Goal: Navigation & Orientation: Find specific page/section

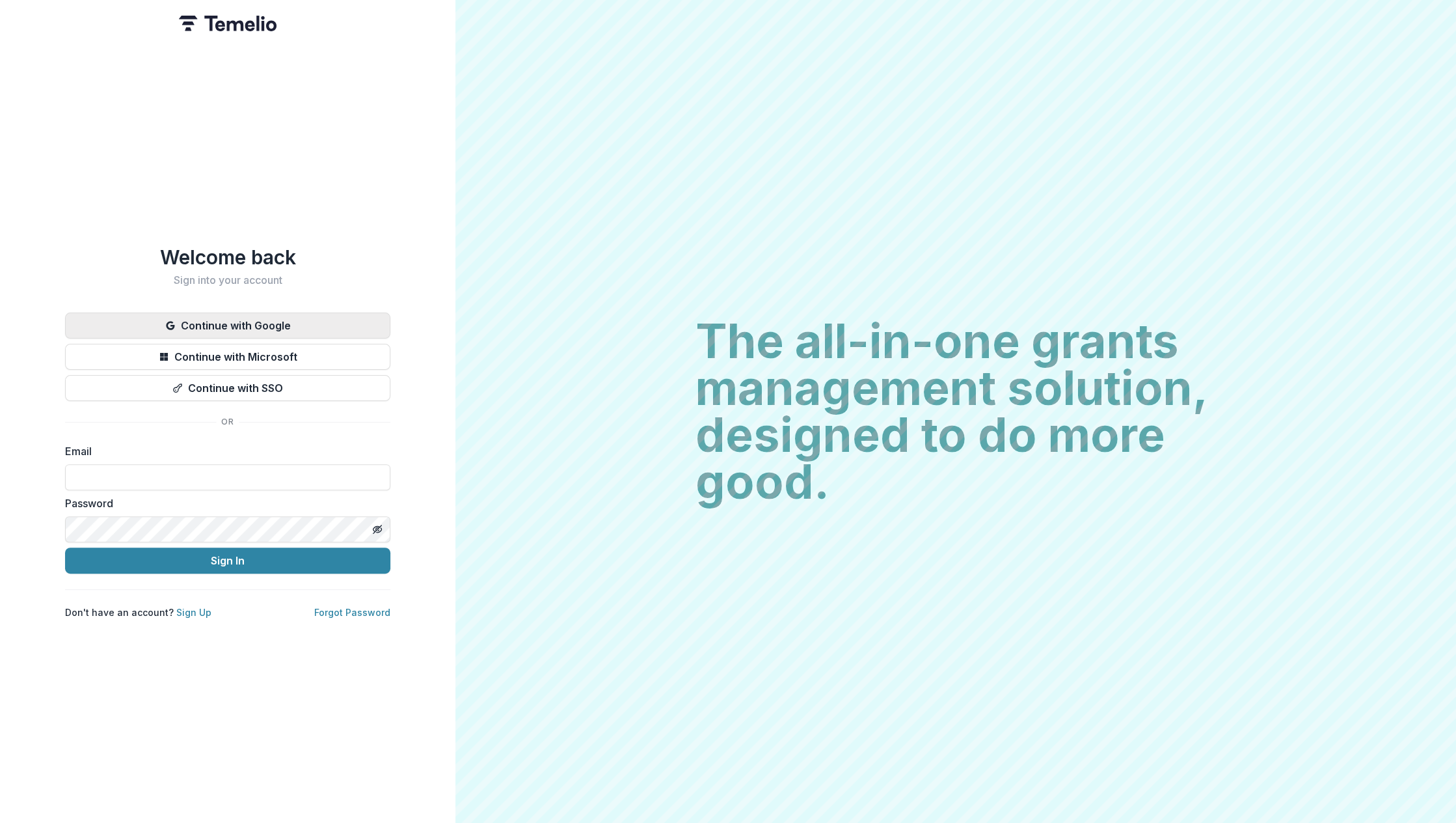
click at [258, 315] on button "Continue with Google" at bounding box center [228, 325] width 326 height 26
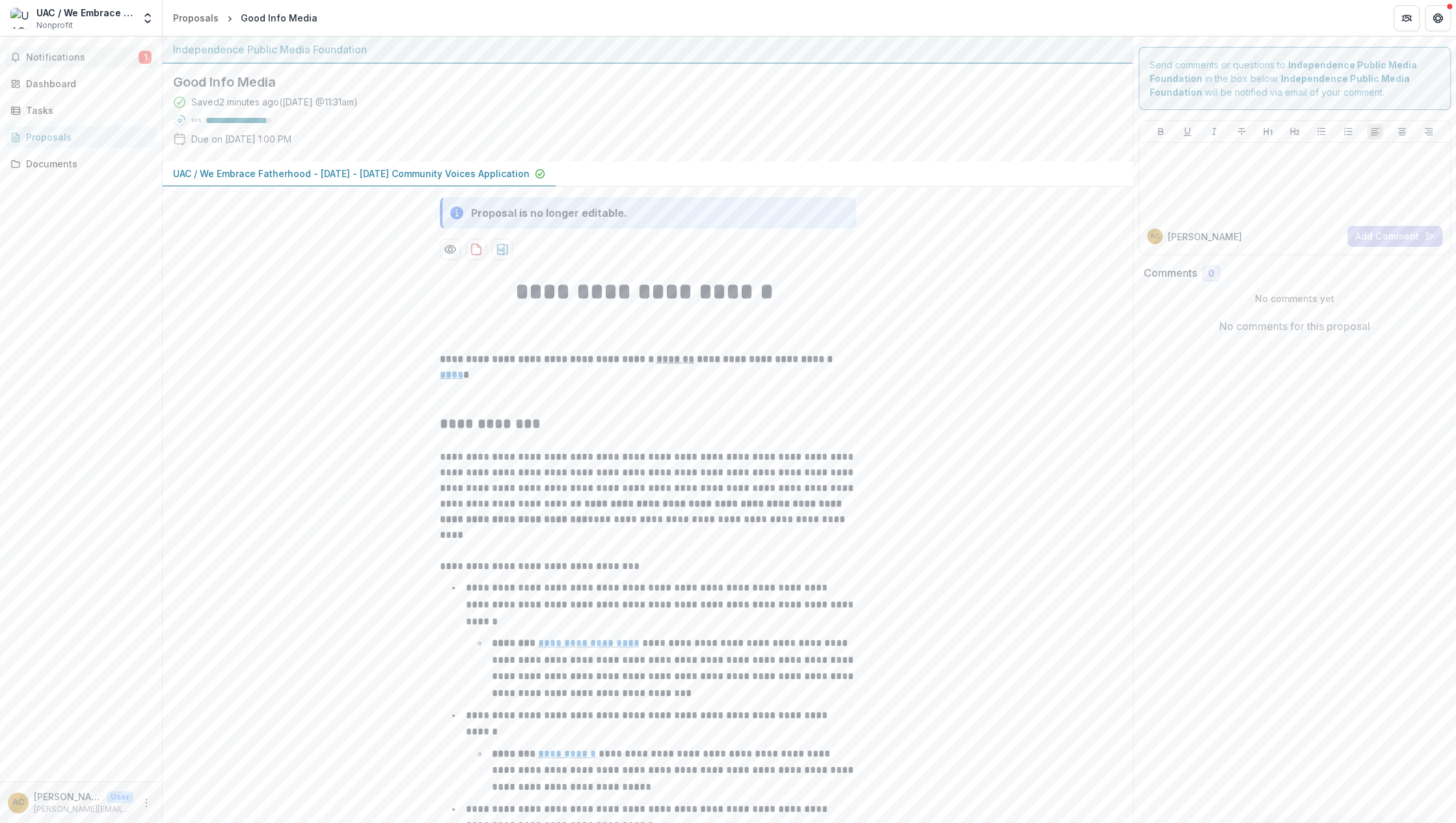
click at [72, 52] on span "Notifications" at bounding box center [82, 58] width 112 height 11
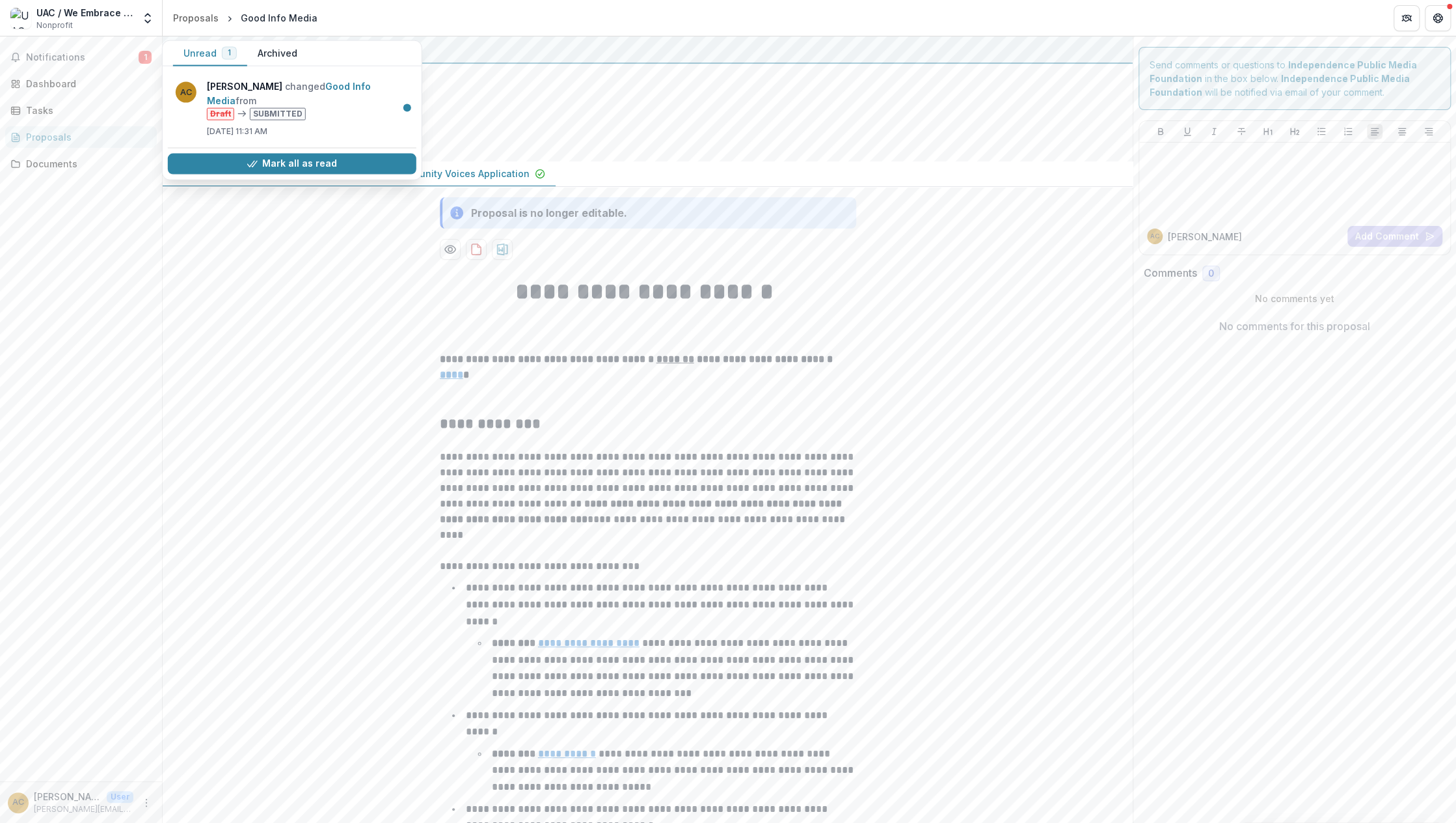
click at [107, 205] on div "Notifications 1 Unread 1 Archived AC Antwan Carr changed Good Info Media from D…" at bounding box center [81, 409] width 162 height 745
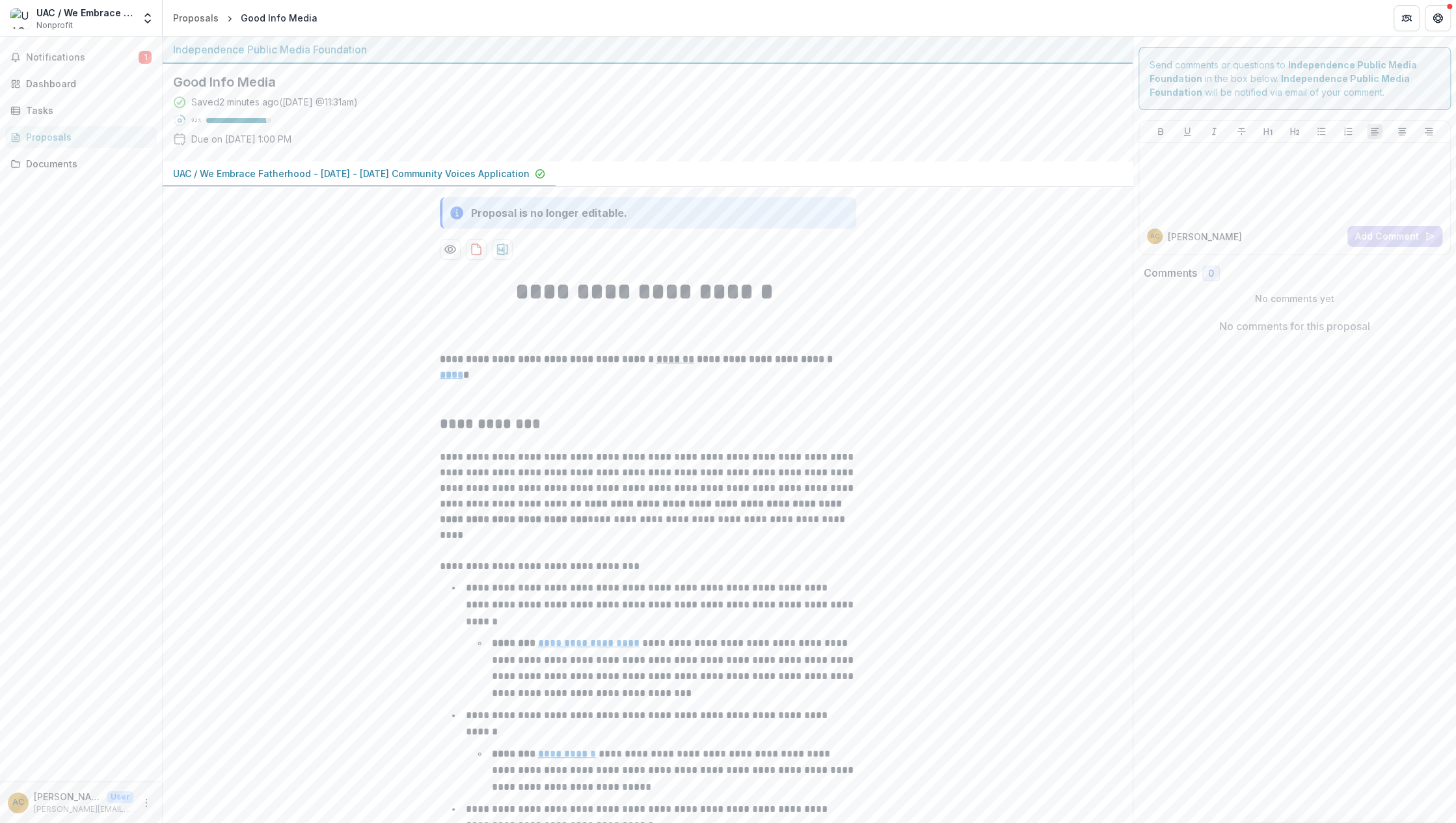
click at [184, 118] on icon at bounding box center [182, 117] width 5 height 5
click at [78, 54] on span "Notifications" at bounding box center [82, 58] width 112 height 11
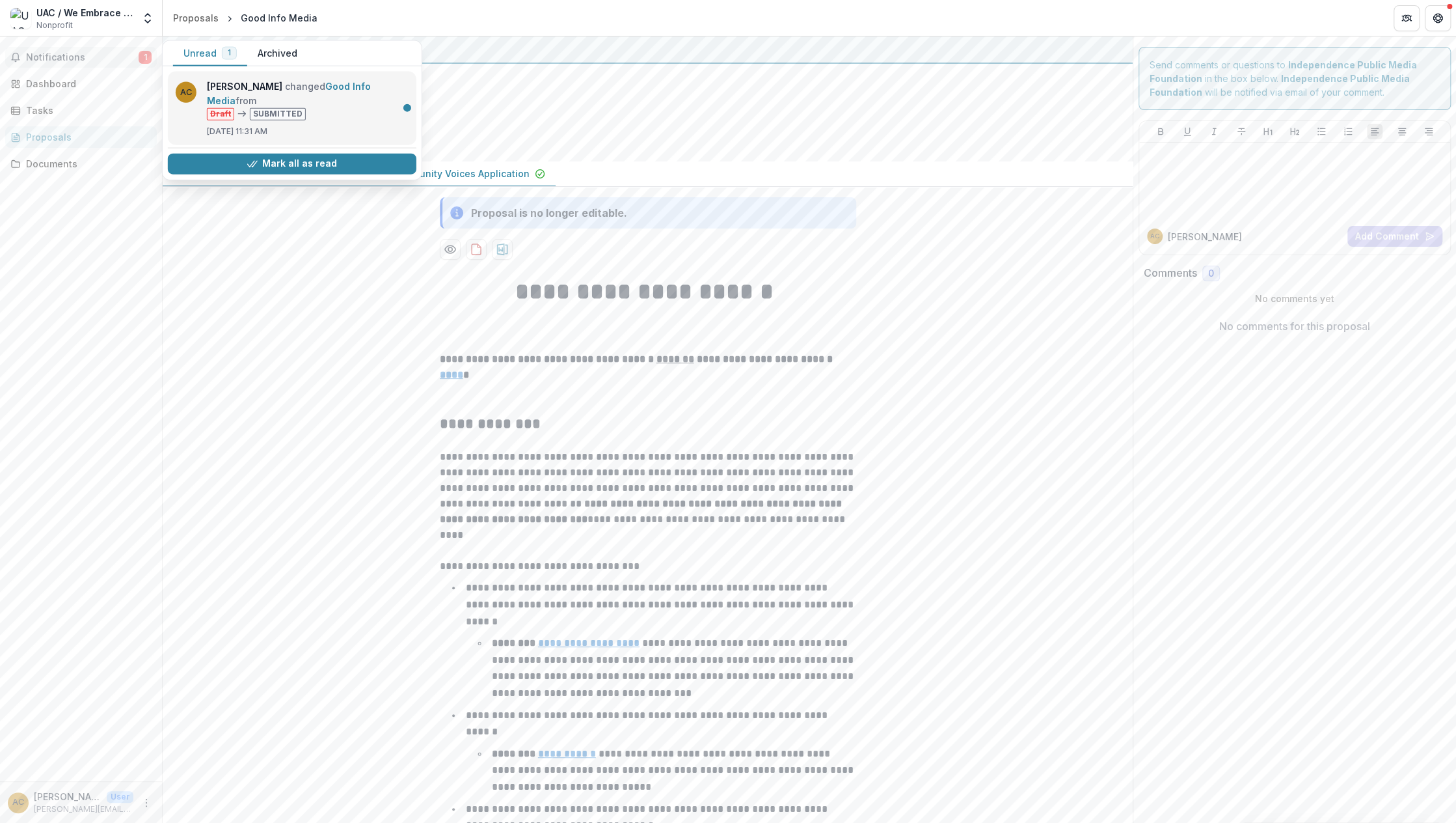
click at [297, 98] on link "Good Info Media" at bounding box center [289, 93] width 164 height 26
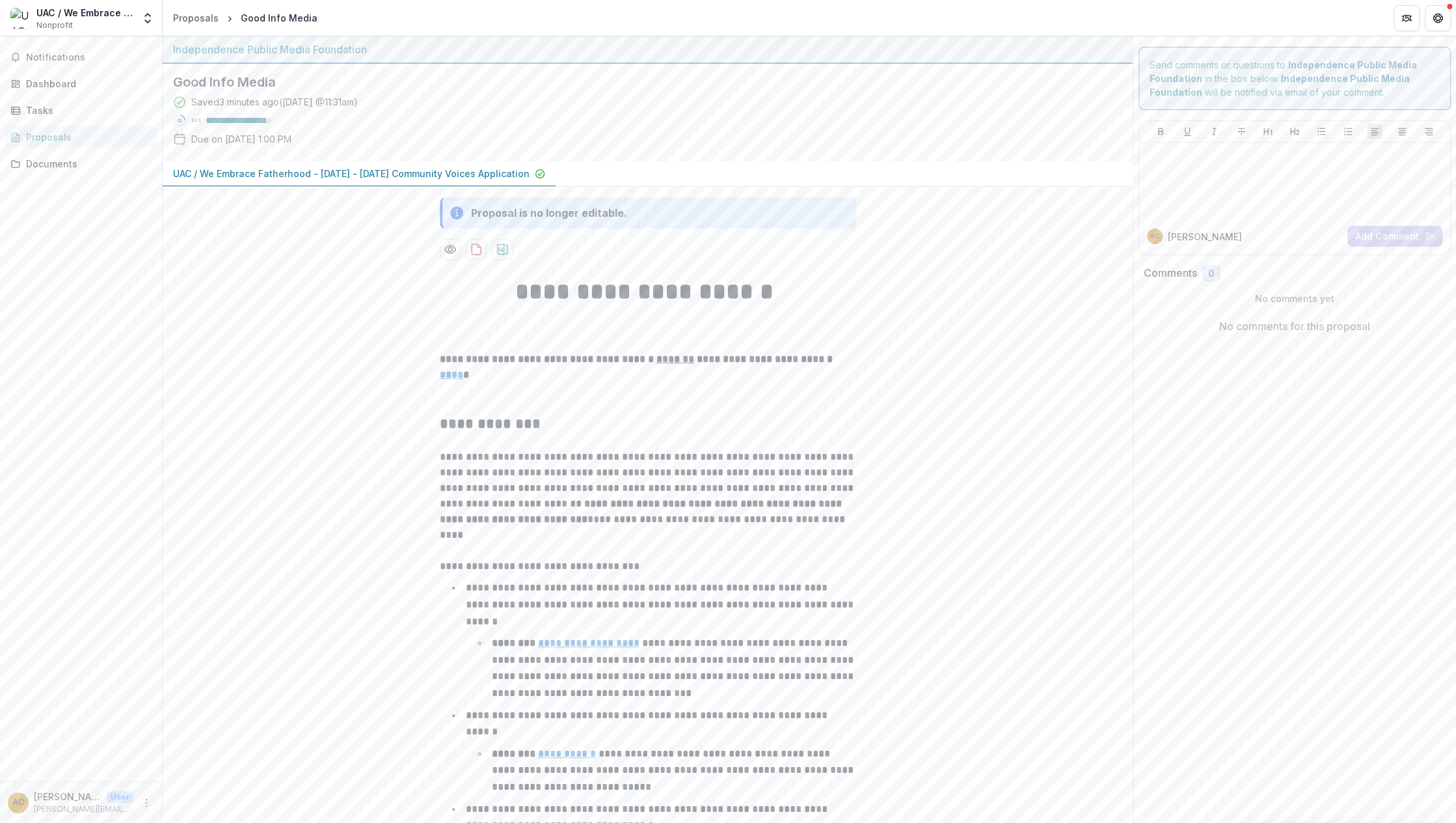
click at [70, 137] on div "Proposals" at bounding box center [86, 137] width 120 height 13
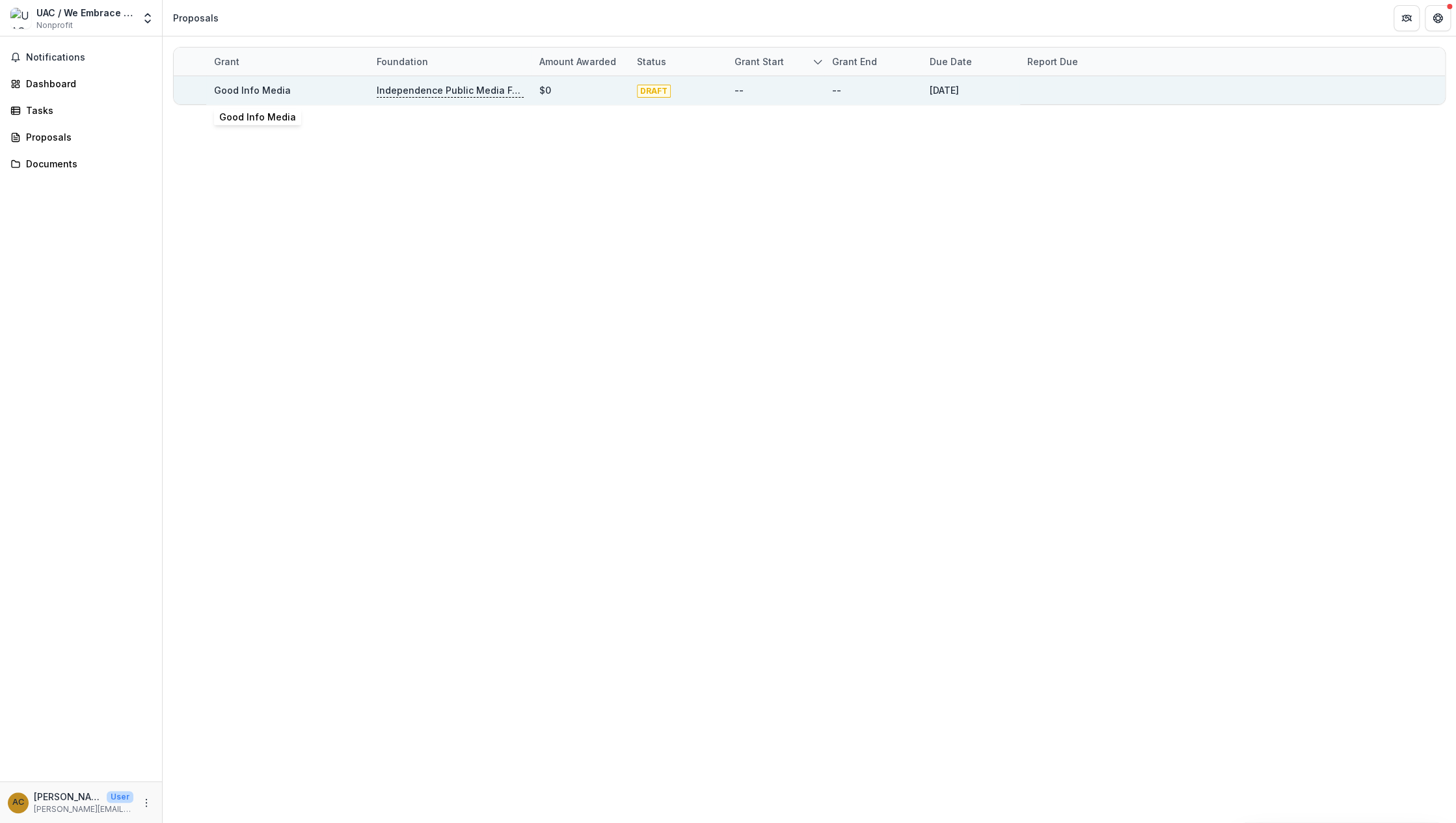
click at [281, 87] on link "Good Info Media" at bounding box center [252, 90] width 77 height 11
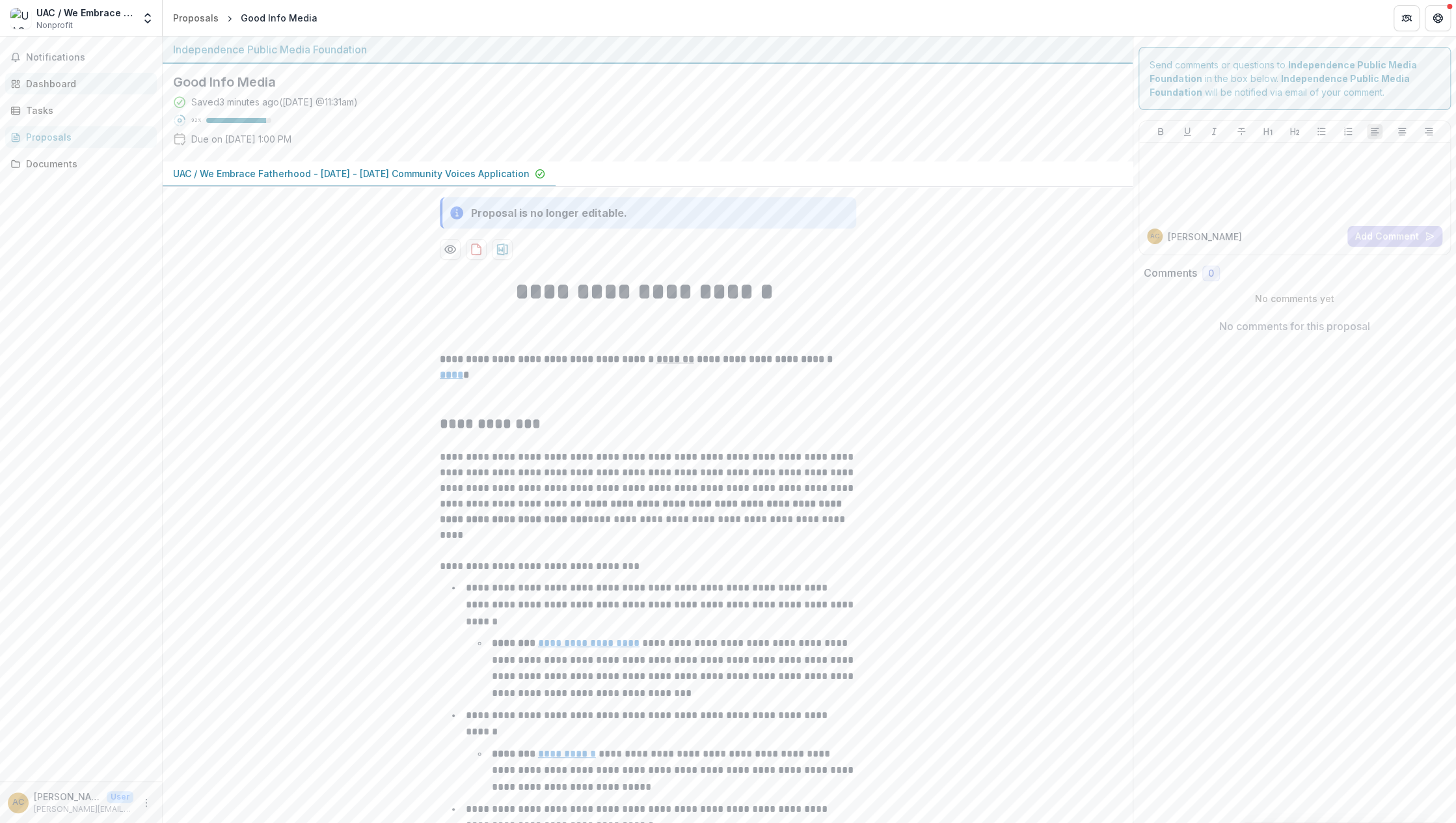
click at [65, 90] on div "Dashboard" at bounding box center [86, 84] width 120 height 13
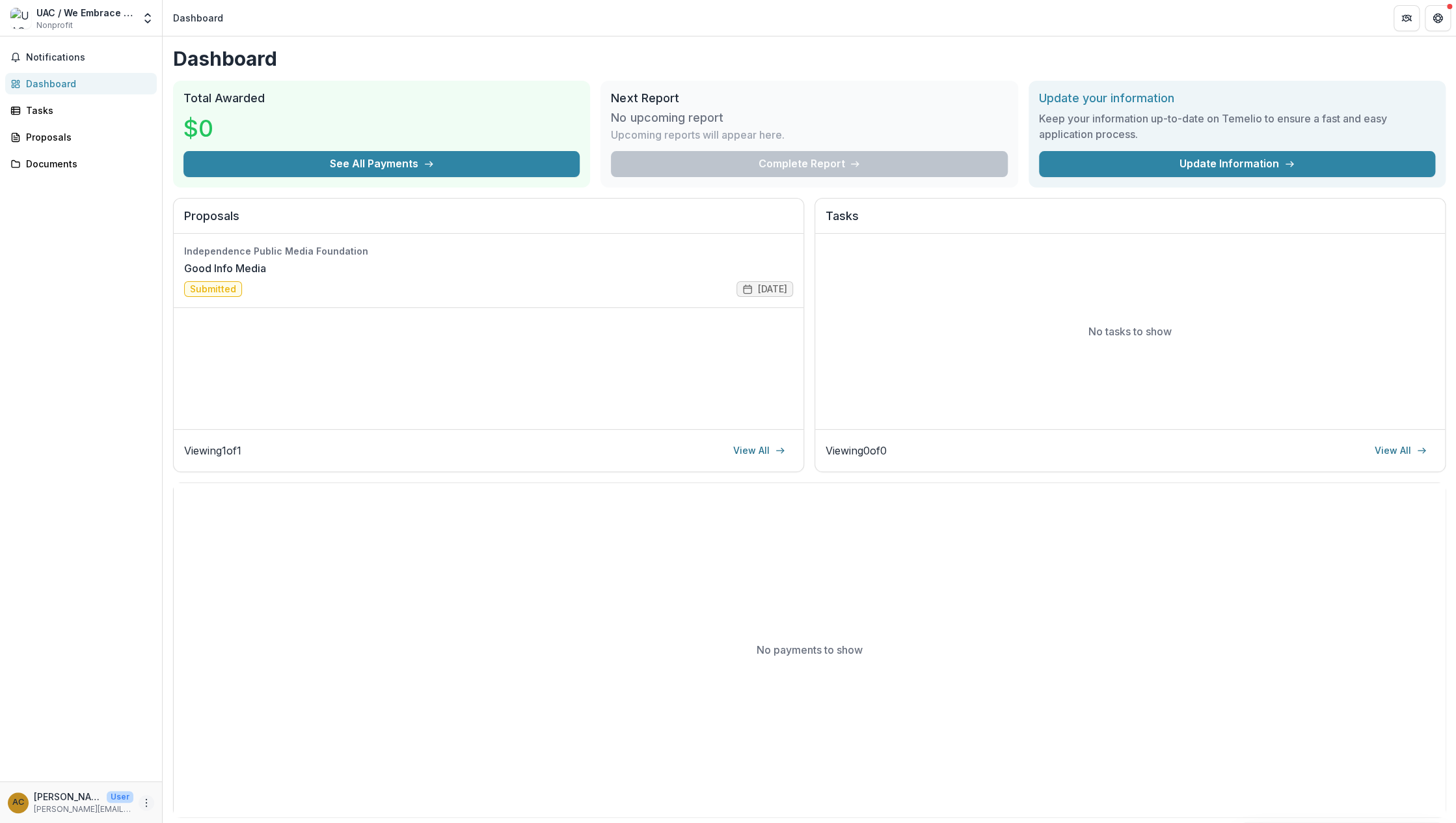
click at [151, 798] on icon "More" at bounding box center [146, 802] width 10 height 10
click at [127, 10] on div "UAC / We Embrace Fatherhood" at bounding box center [85, 12] width 97 height 13
click at [147, 24] on icon "Open entity switcher" at bounding box center [148, 18] width 13 height 13
click at [390, 31] on header "Dashboard" at bounding box center [809, 18] width 1293 height 36
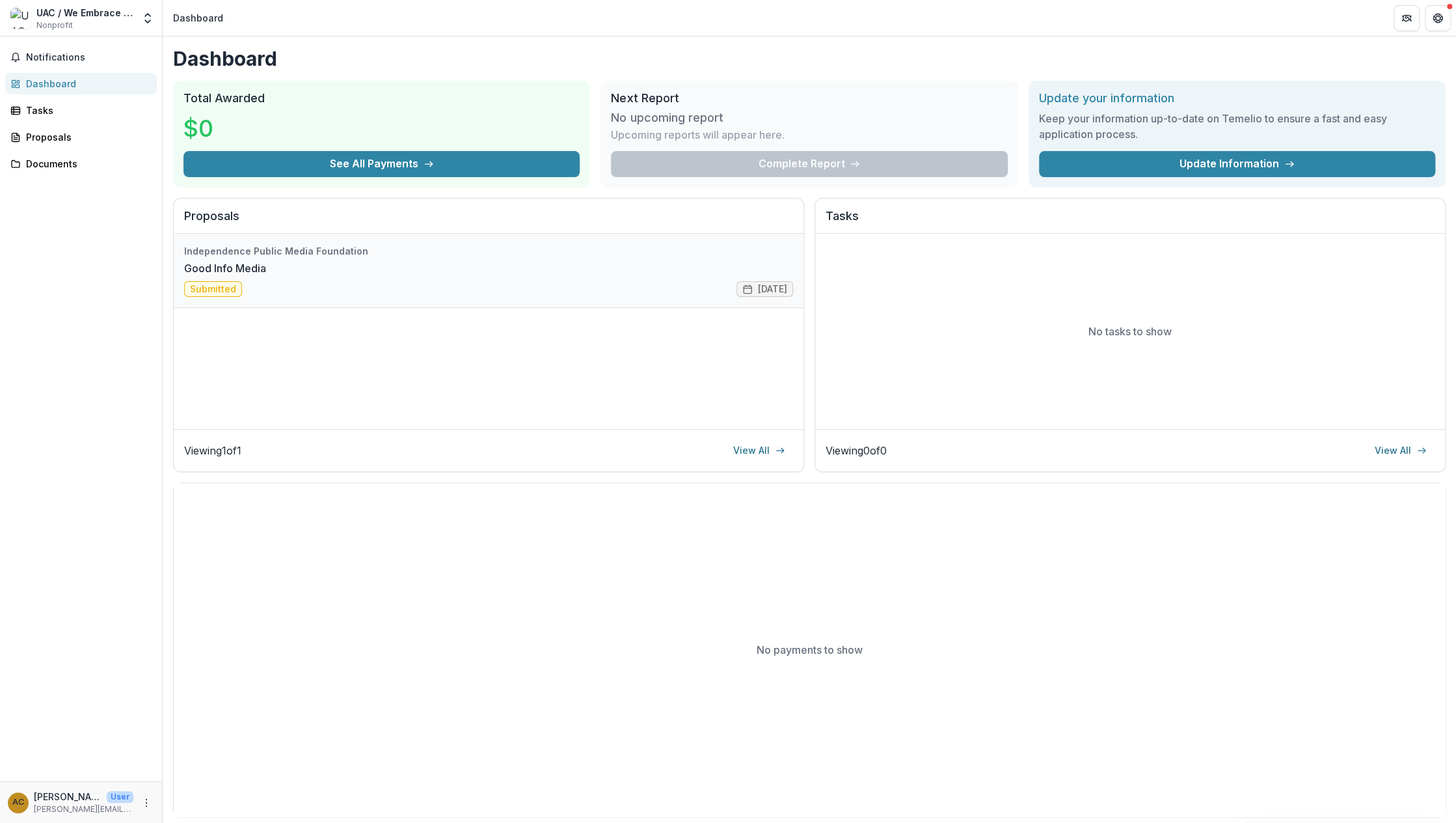
click at [249, 276] on link "Good Info Media" at bounding box center [225, 268] width 82 height 15
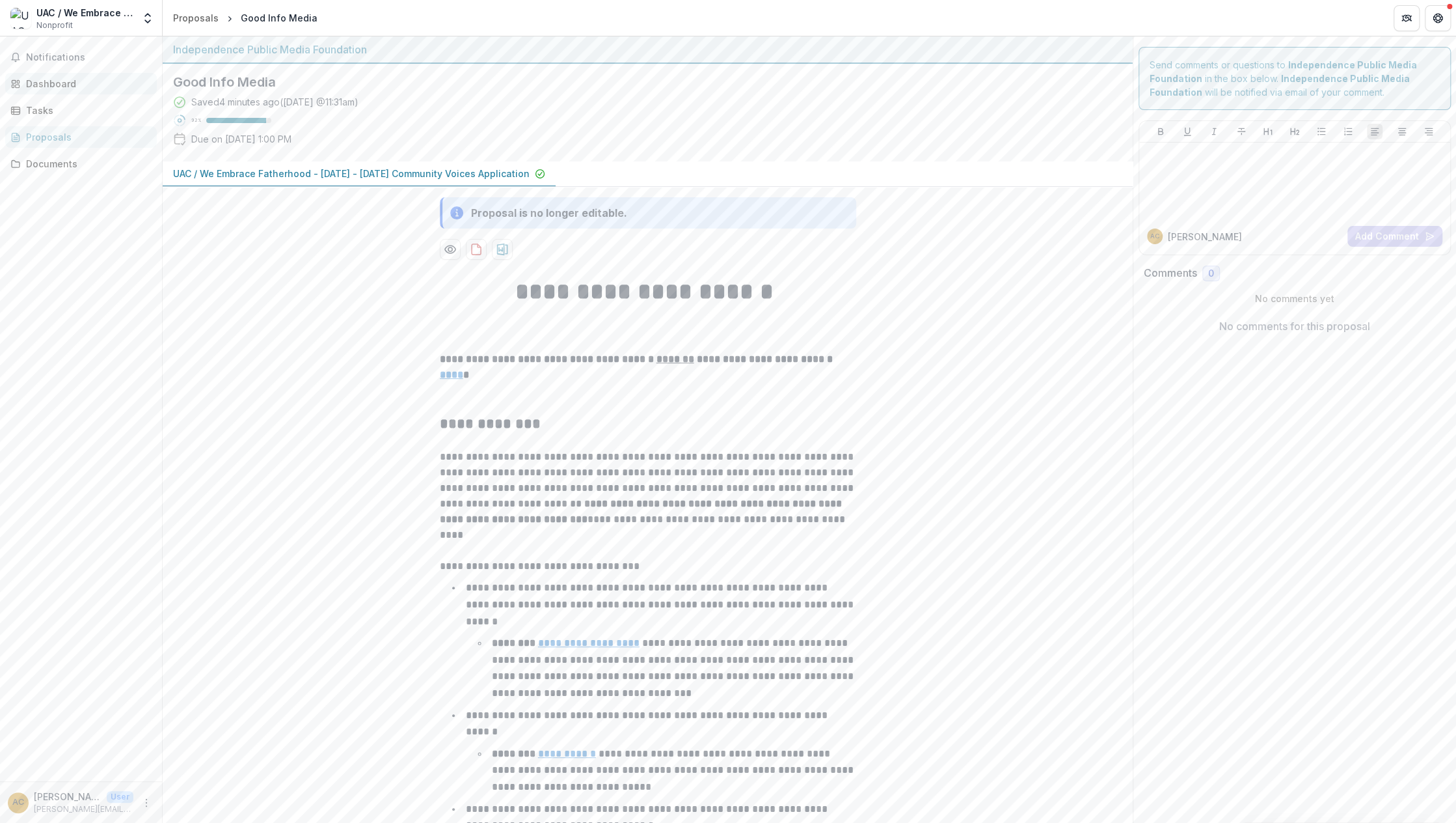
click at [52, 87] on div "Dashboard" at bounding box center [86, 84] width 120 height 13
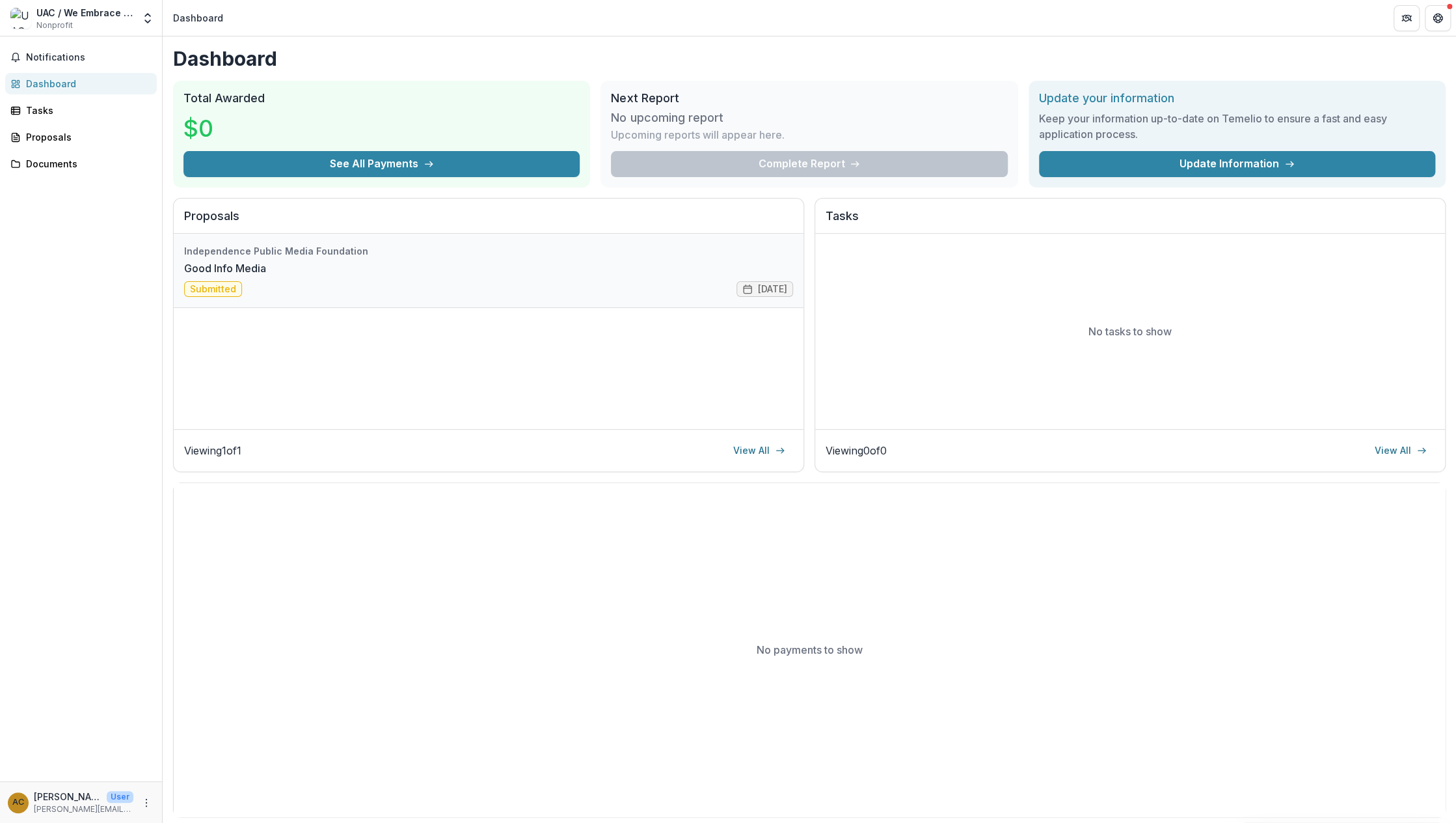
click at [233, 260] on link "Good Info Media" at bounding box center [225, 268] width 82 height 15
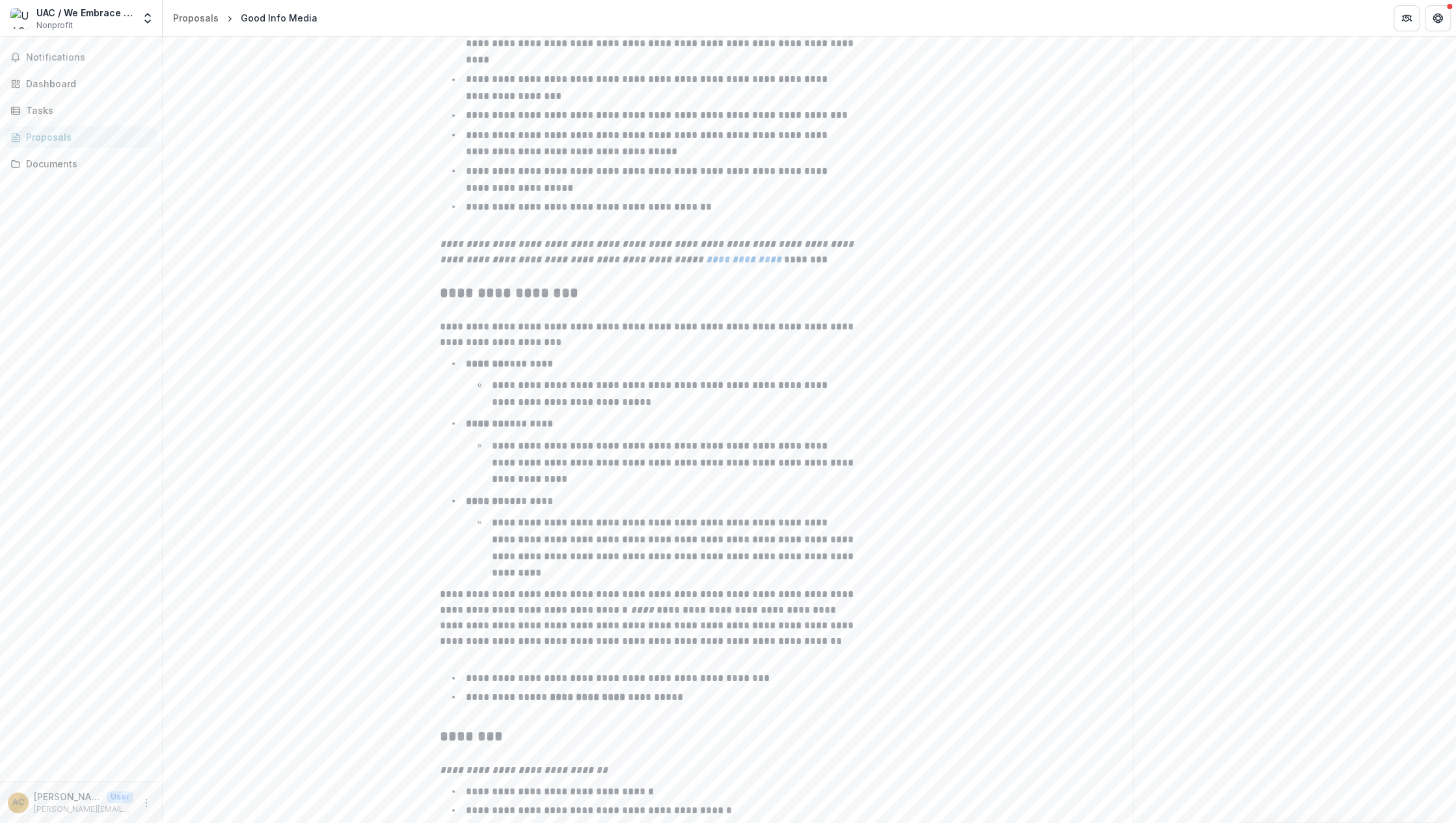
scroll to position [1820, 0]
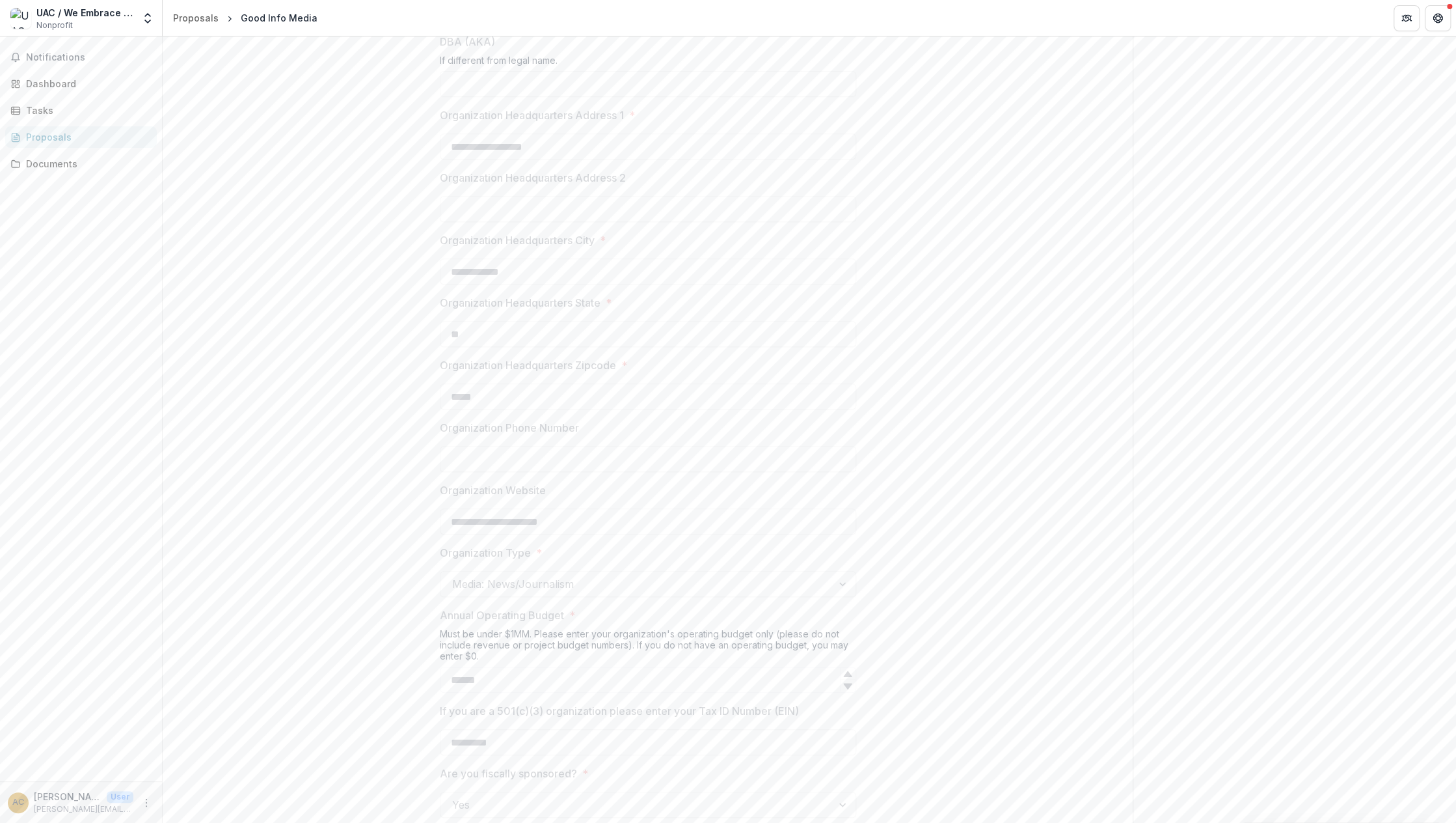
scroll to position [370, 0]
click at [45, 89] on div "Dashboard" at bounding box center [86, 84] width 120 height 13
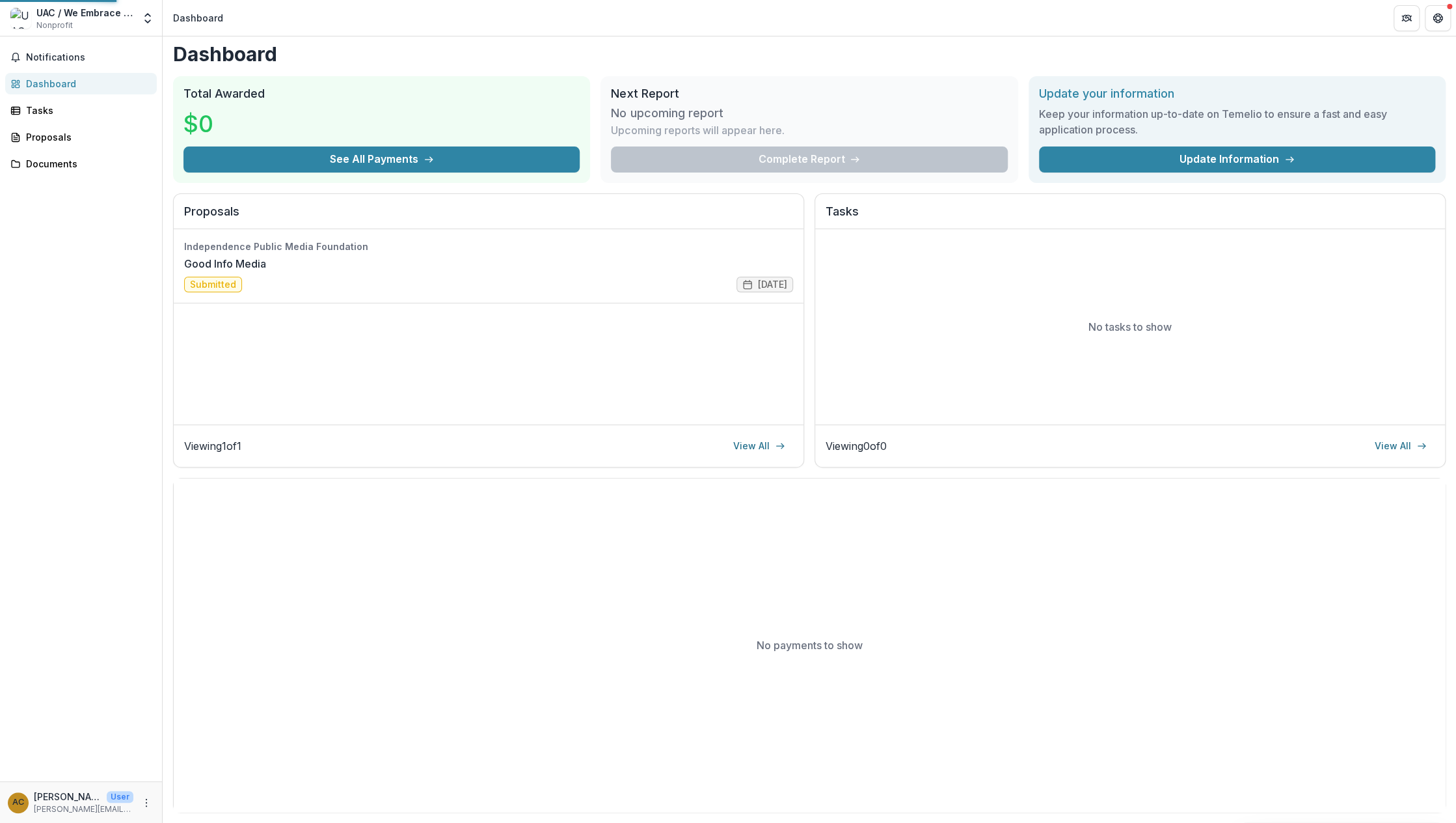
scroll to position [3, 0]
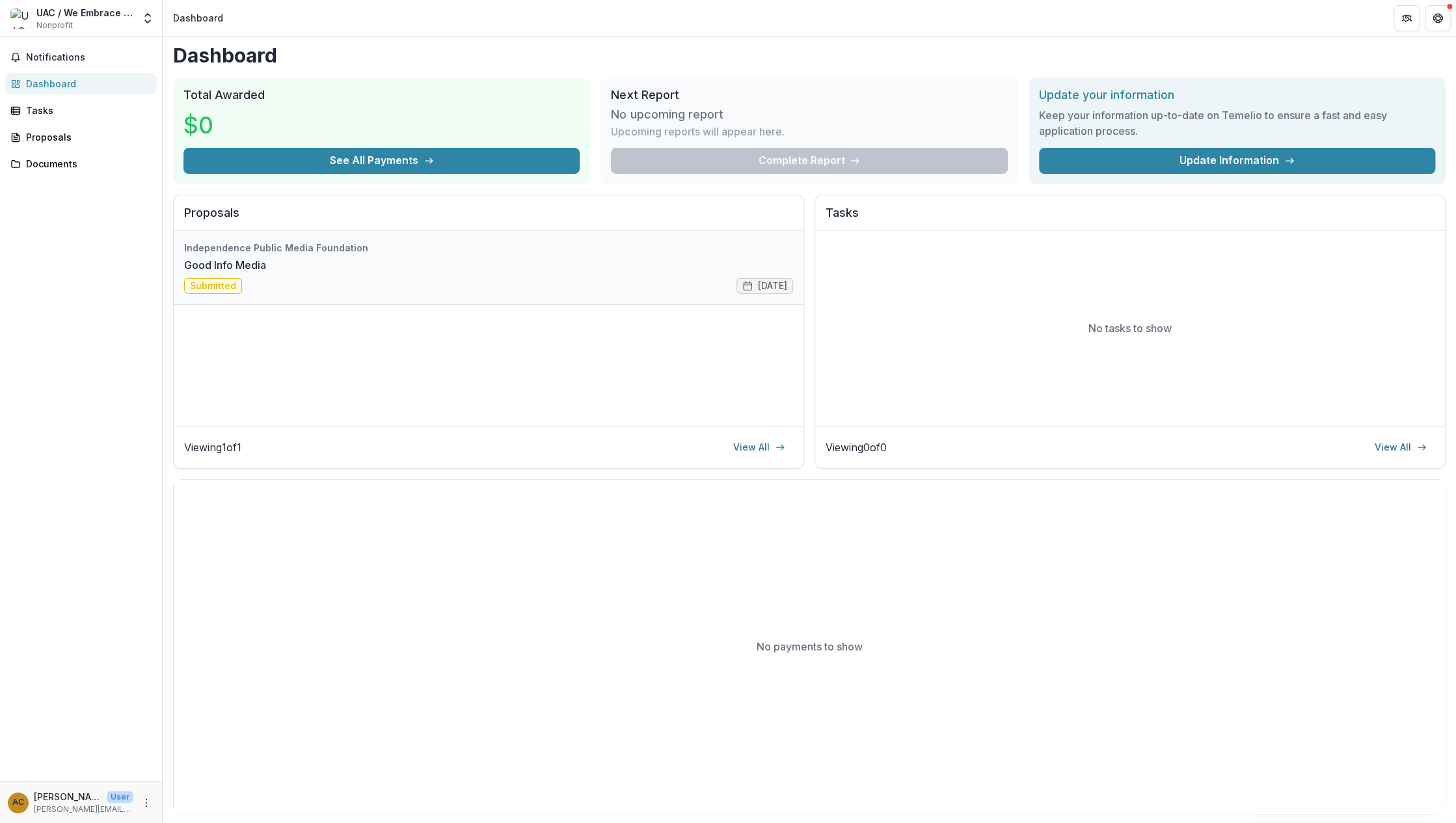
click at [266, 269] on link "Good Info Media" at bounding box center [225, 265] width 82 height 15
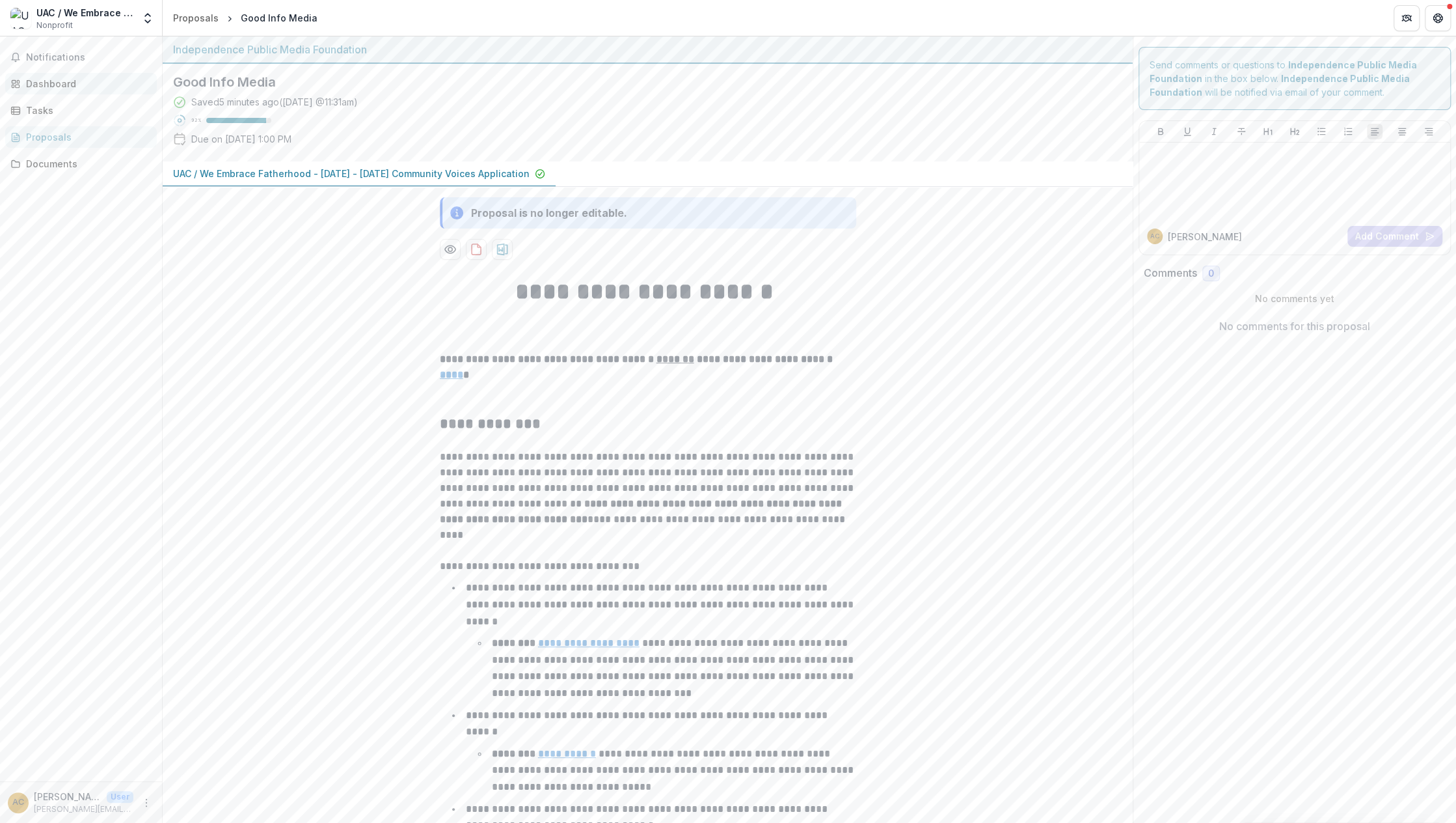
click at [89, 79] on div "Dashboard" at bounding box center [86, 84] width 120 height 13
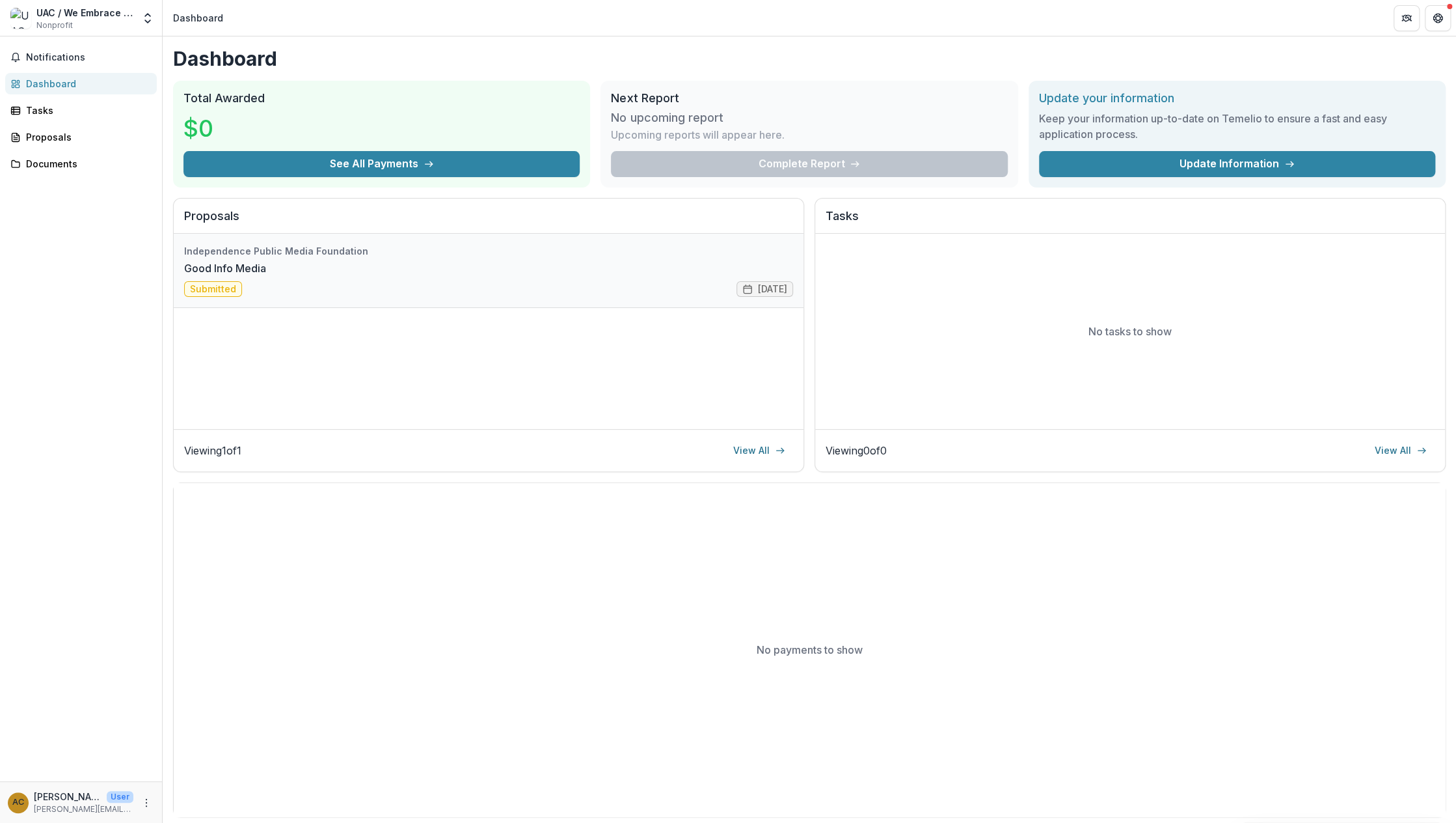
click at [266, 276] on link "Good Info Media" at bounding box center [225, 268] width 82 height 15
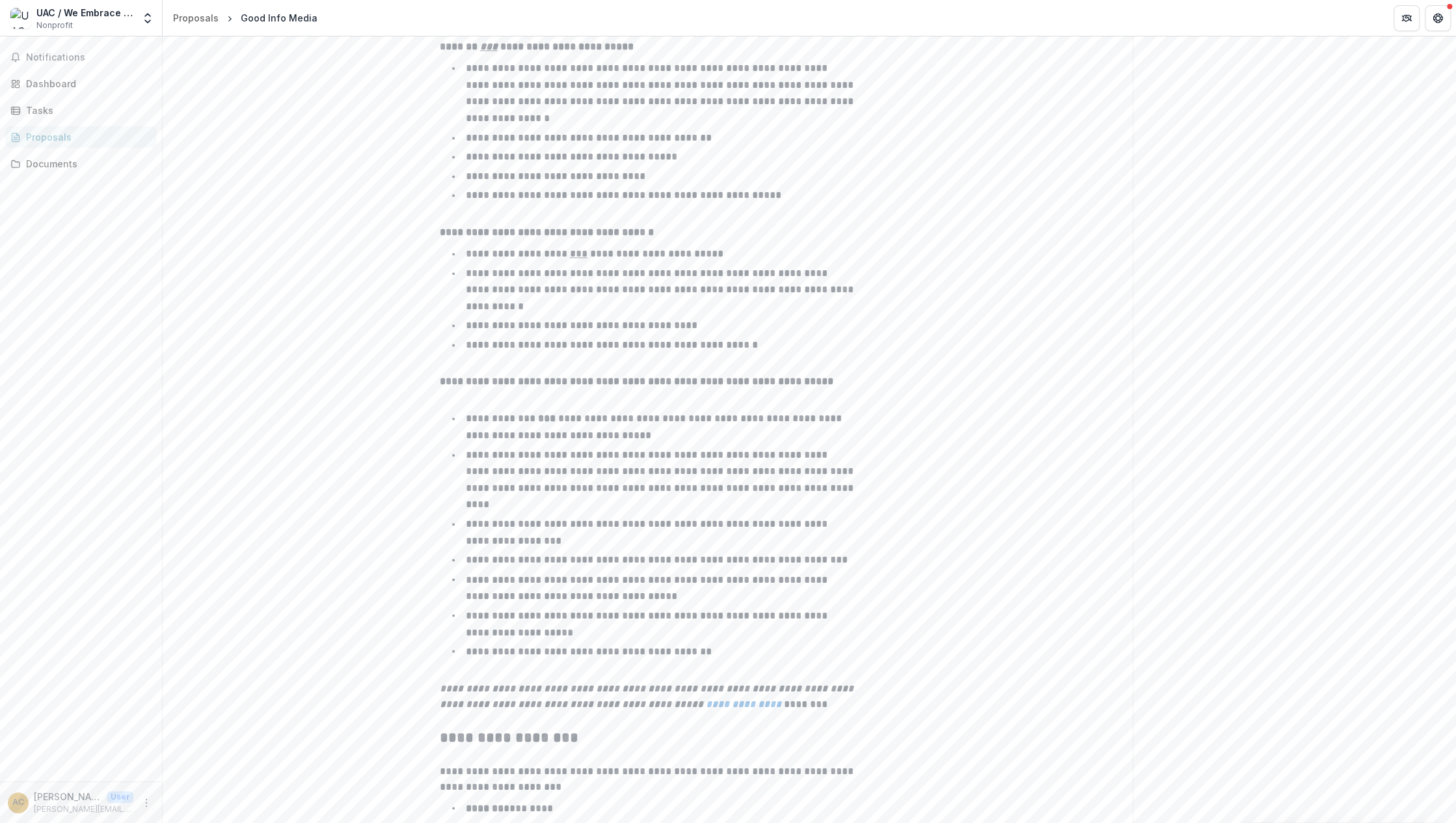
scroll to position [1277, 0]
